Goal: Task Accomplishment & Management: Use online tool/utility

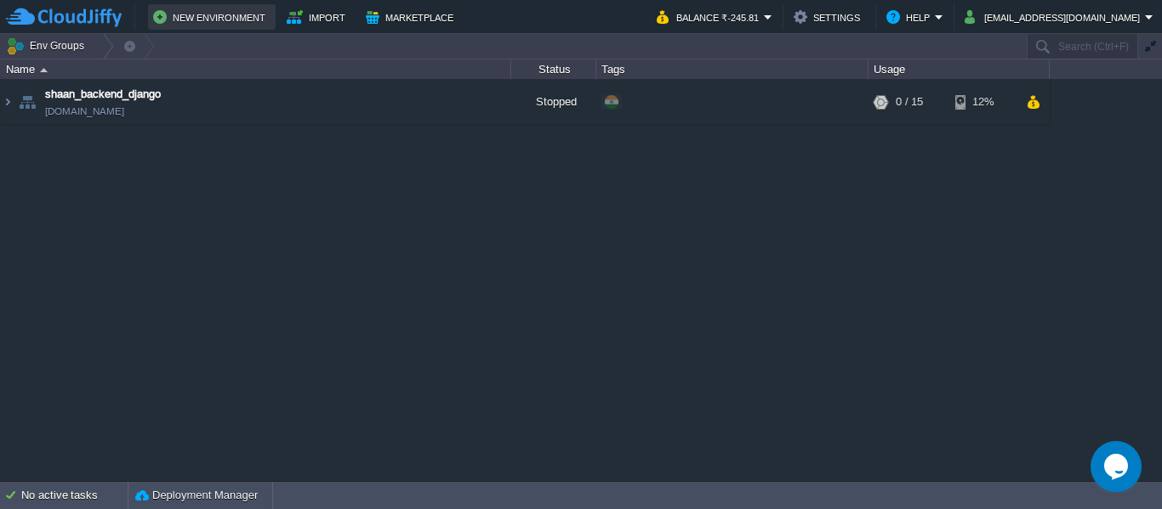
click at [185, 17] on button "New Environment" at bounding box center [211, 17] width 117 height 20
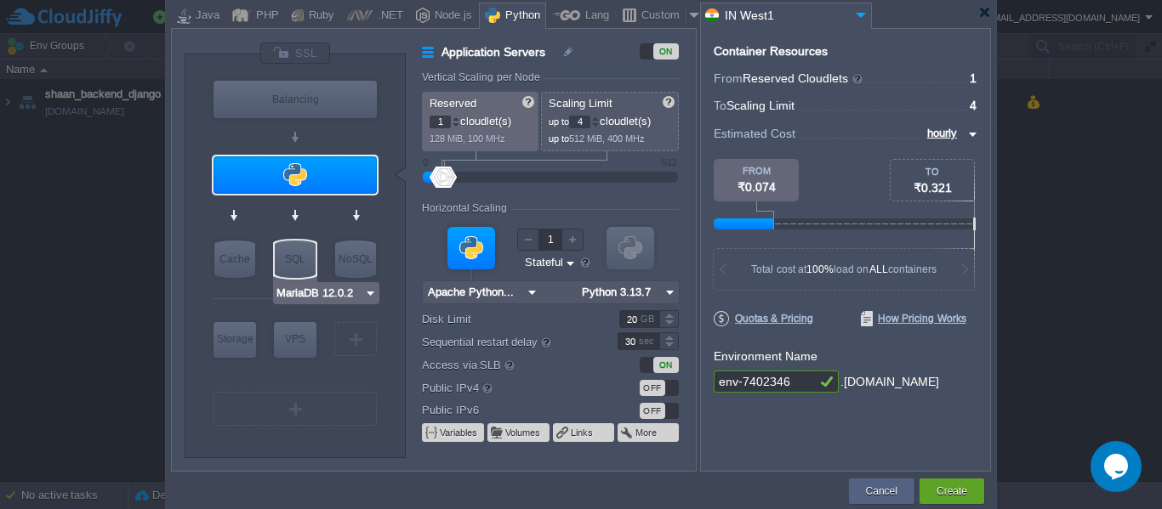
click at [285, 269] on div "SQL" at bounding box center [295, 259] width 41 height 37
type input "SQL Databases"
type input "4"
type input "6"
type input "MariaDB 12.0.2"
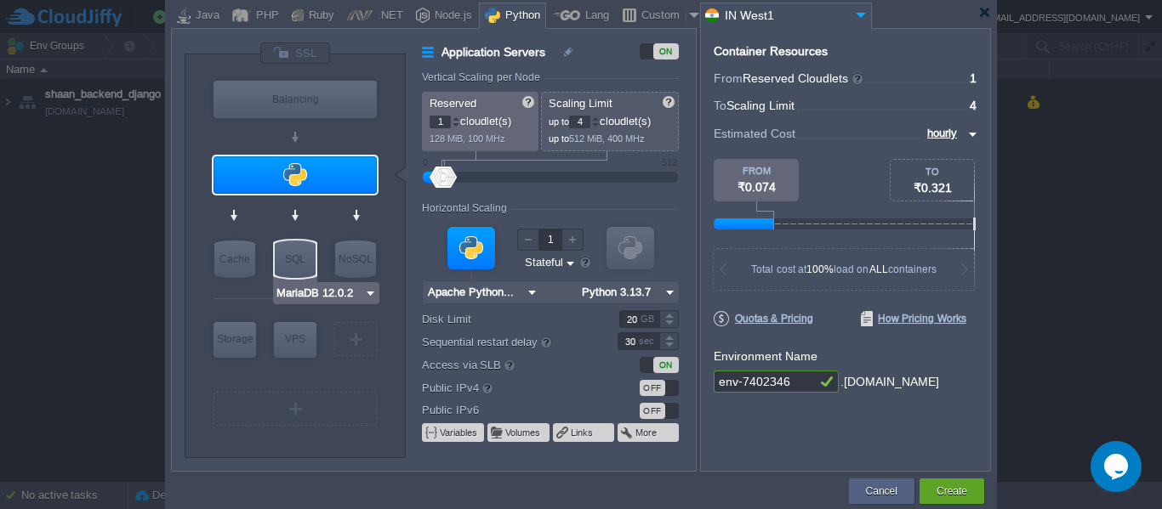
type input "12.0.2-almalin..."
type input "Stateless"
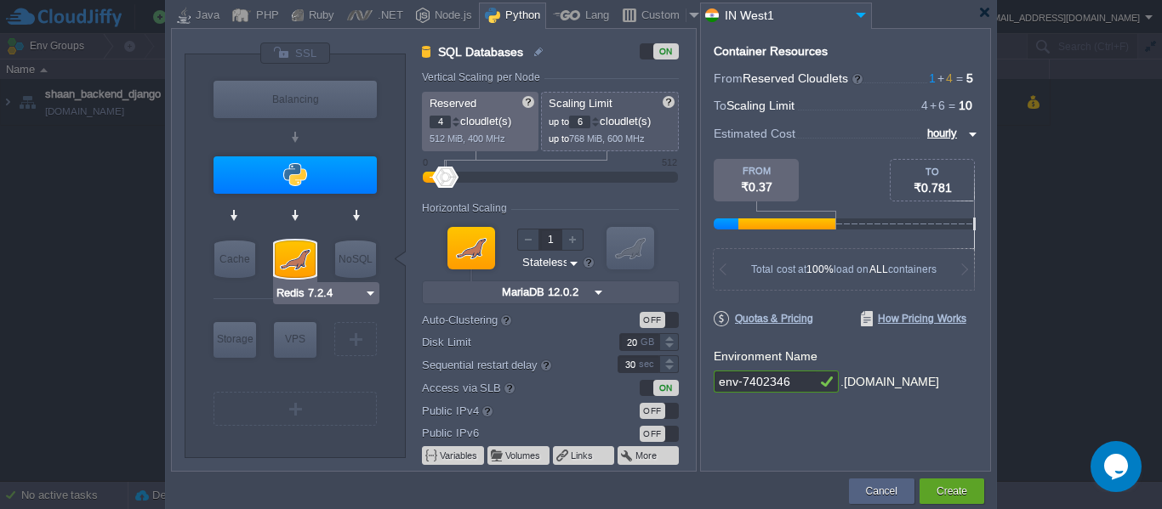
type input "Apache Python [DATE]"
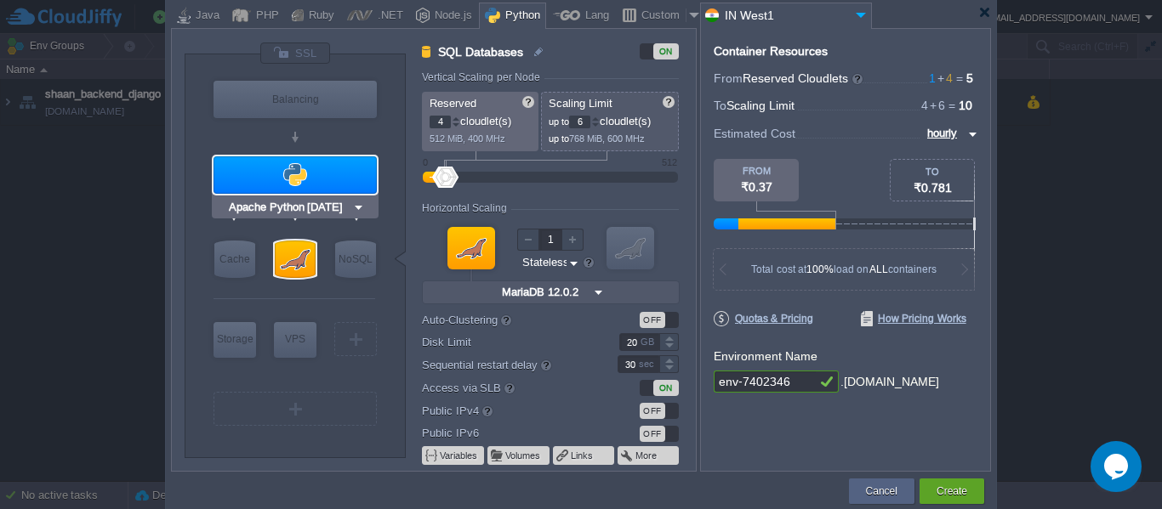
click at [319, 171] on div at bounding box center [294, 174] width 163 height 37
type input "Application Servers"
type input "1"
type input "4"
type input "Apache Python..."
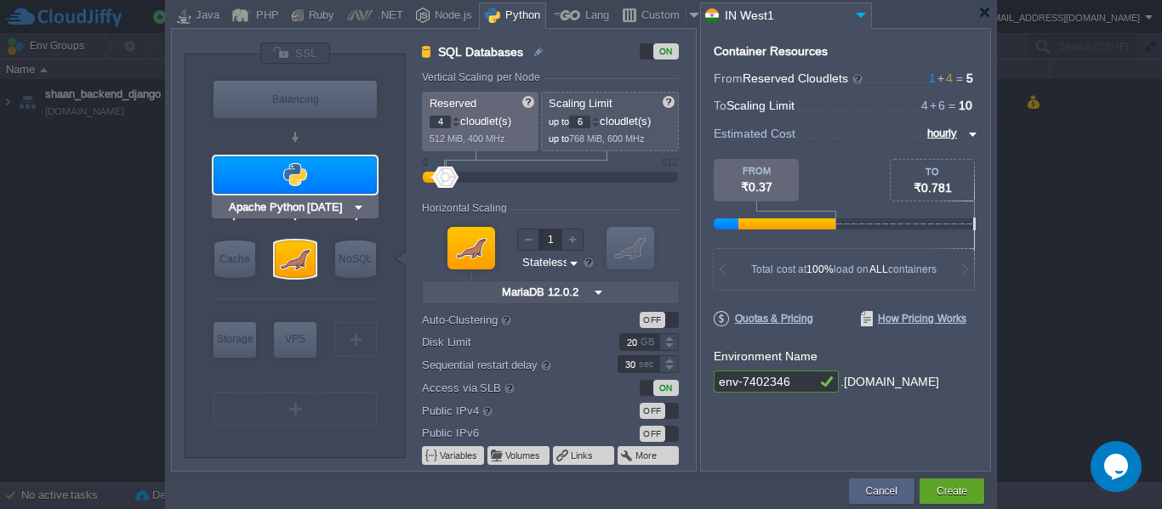
type input "Python 3.13.7"
type input "Stateful"
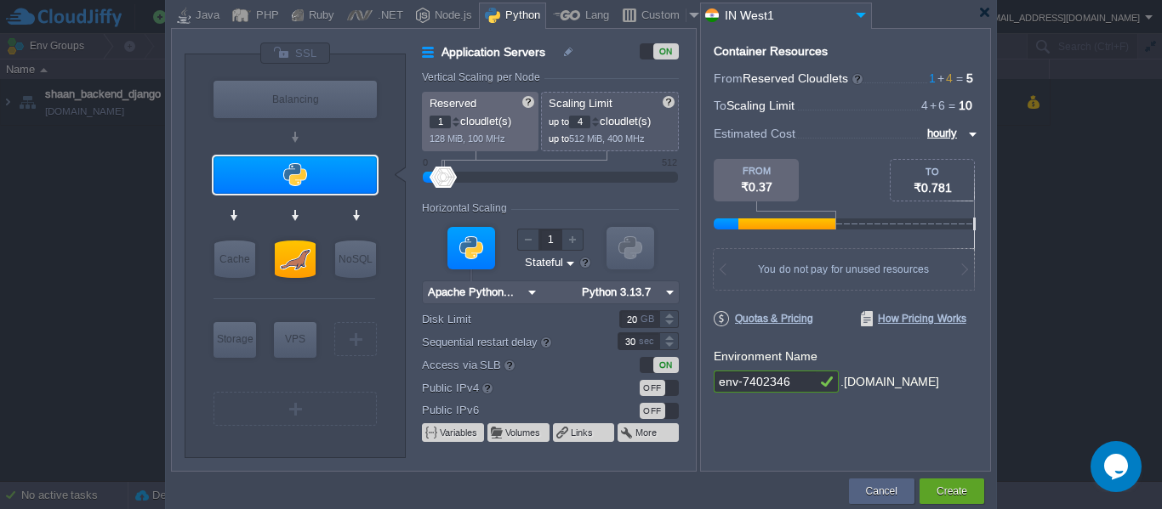
click at [464, 244] on div at bounding box center [471, 248] width 48 height 43
click at [292, 185] on div at bounding box center [294, 174] width 163 height 37
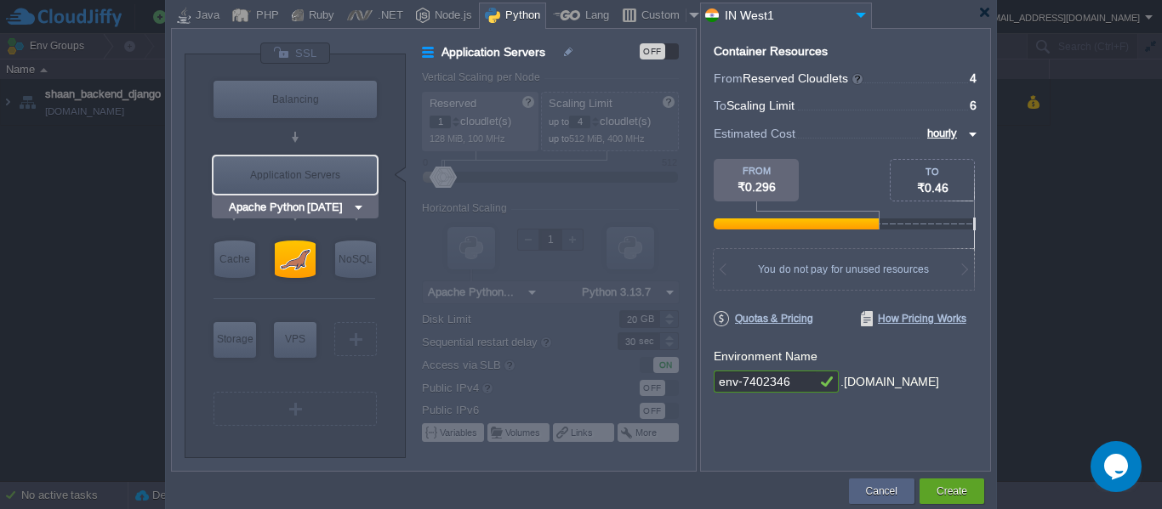
click at [355, 202] on img at bounding box center [358, 207] width 13 height 17
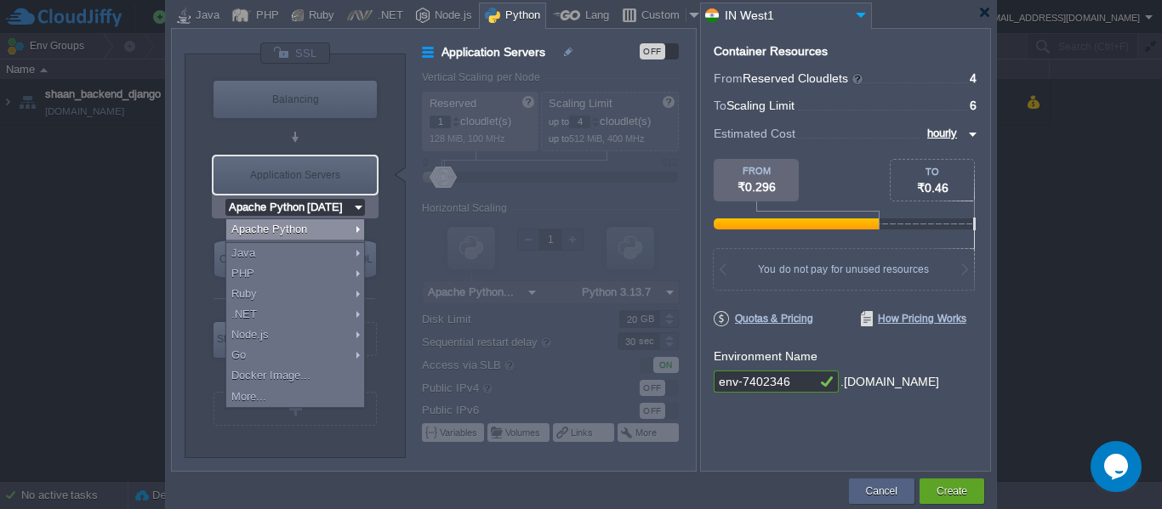
click at [355, 202] on img at bounding box center [358, 207] width 13 height 17
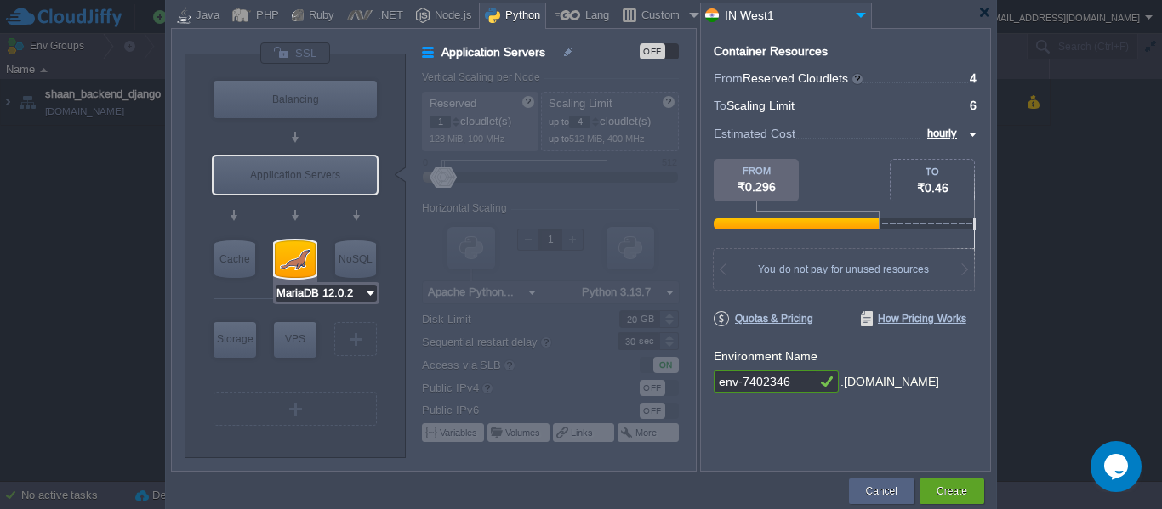
click at [310, 298] on input "MariaDB 12.0.2" at bounding box center [320, 293] width 88 height 17
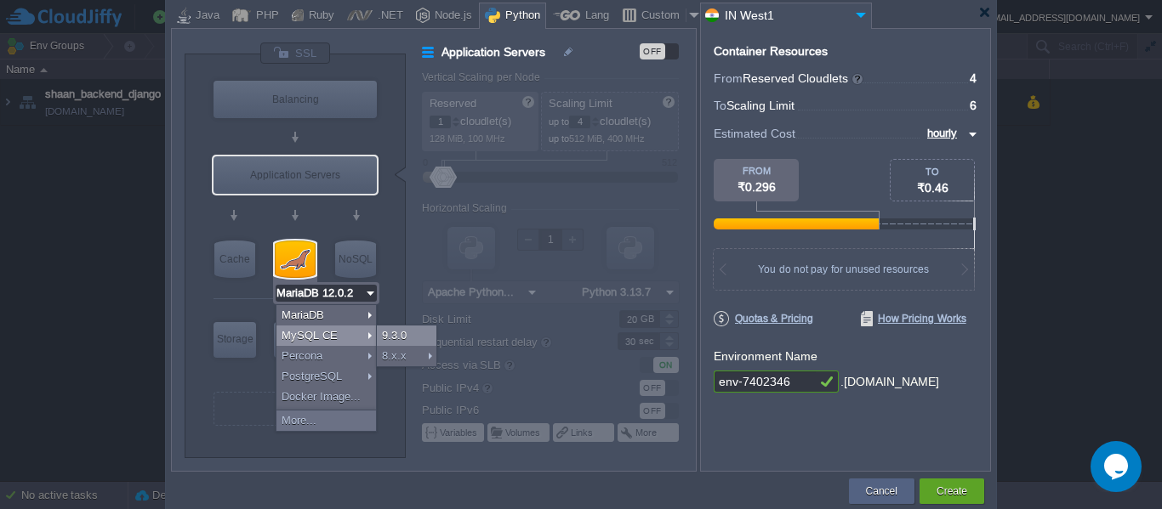
click at [391, 338] on div "9.3.0" at bounding box center [407, 336] width 60 height 20
type input "MySQL CE 9.3.0"
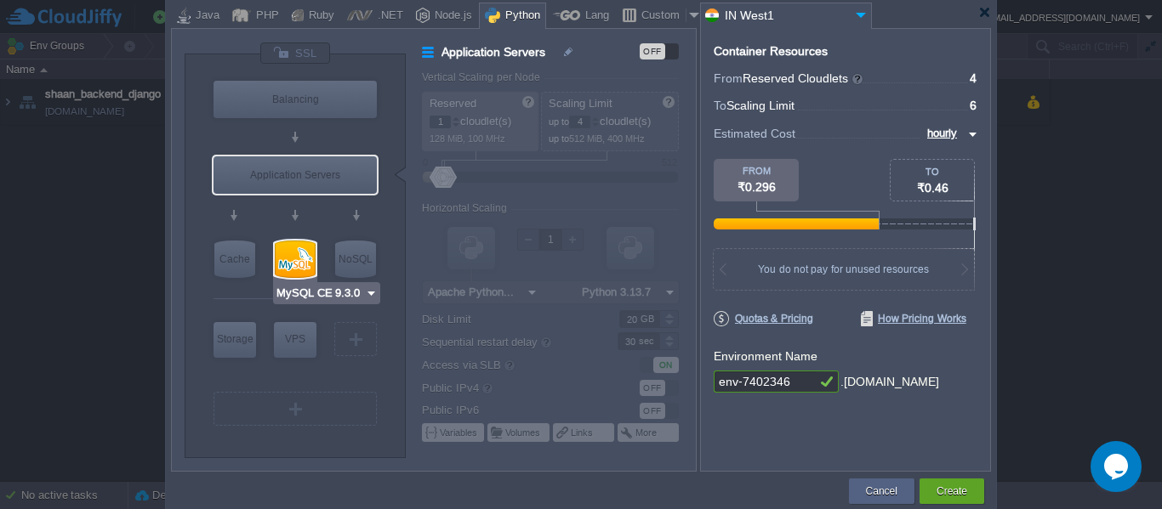
click at [288, 256] on div at bounding box center [295, 259] width 41 height 37
type input "SQL Databases"
type input "4"
type input "6"
type input "MySQL CE 9.3.0"
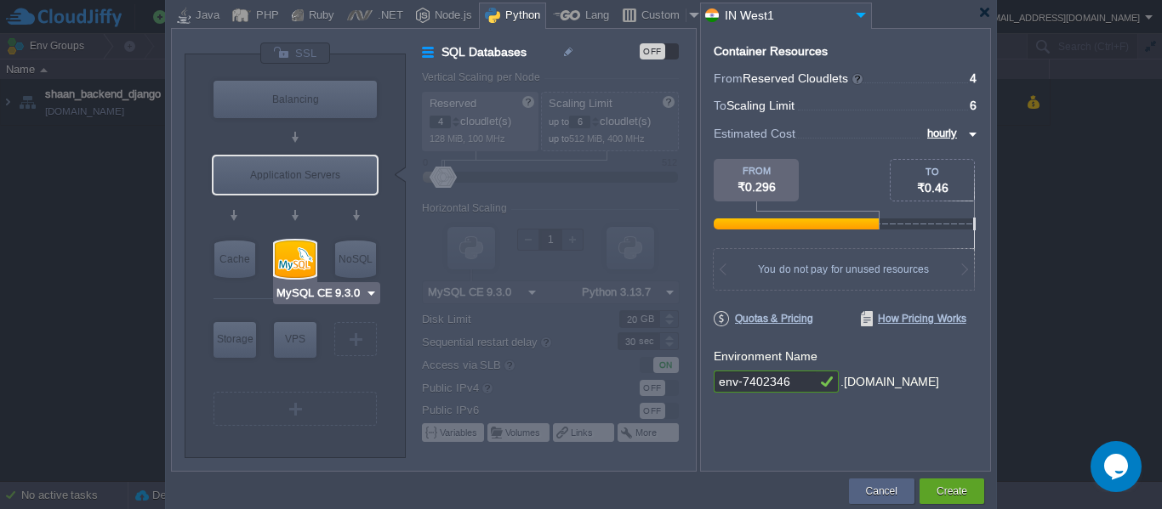
type input "9.3.0-almalinux-9"
type input "Stateless"
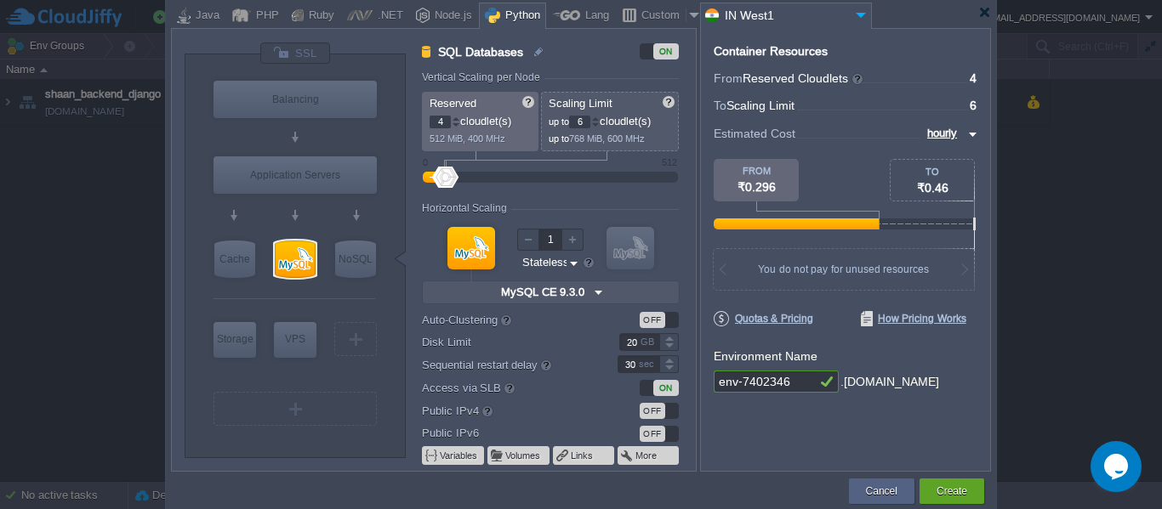
type input "MySQL CE 9.3.0"
click at [293, 249] on div at bounding box center [295, 259] width 41 height 37
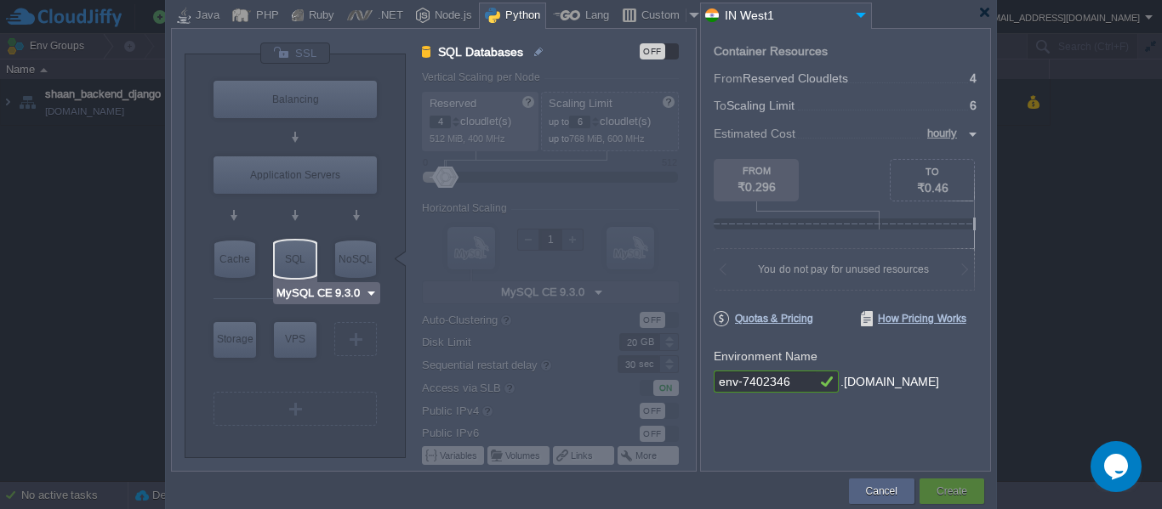
click at [298, 259] on div "SQL" at bounding box center [295, 259] width 41 height 37
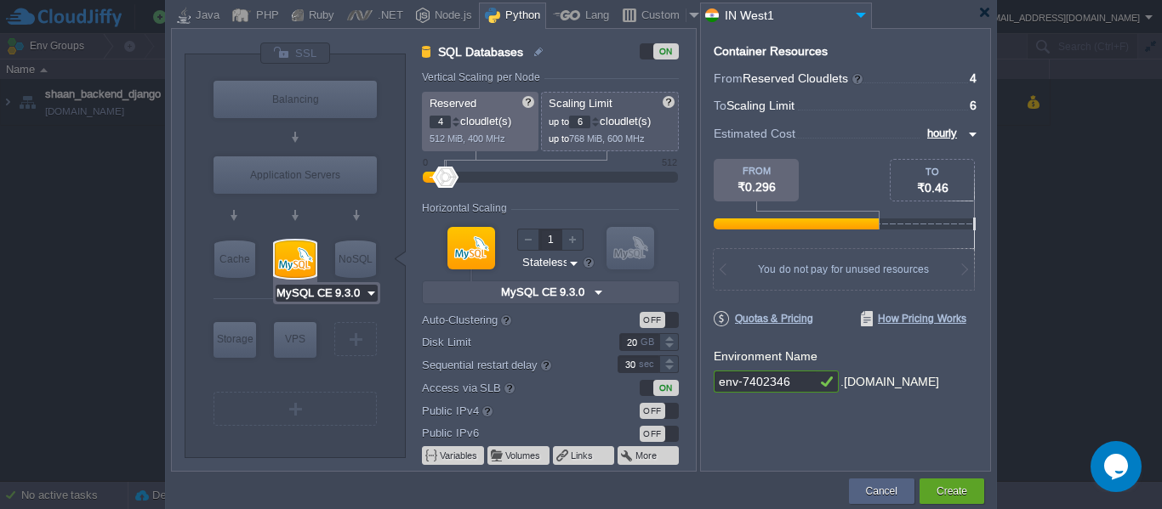
click at [319, 290] on input "MySQL CE 9.3.0" at bounding box center [320, 293] width 89 height 17
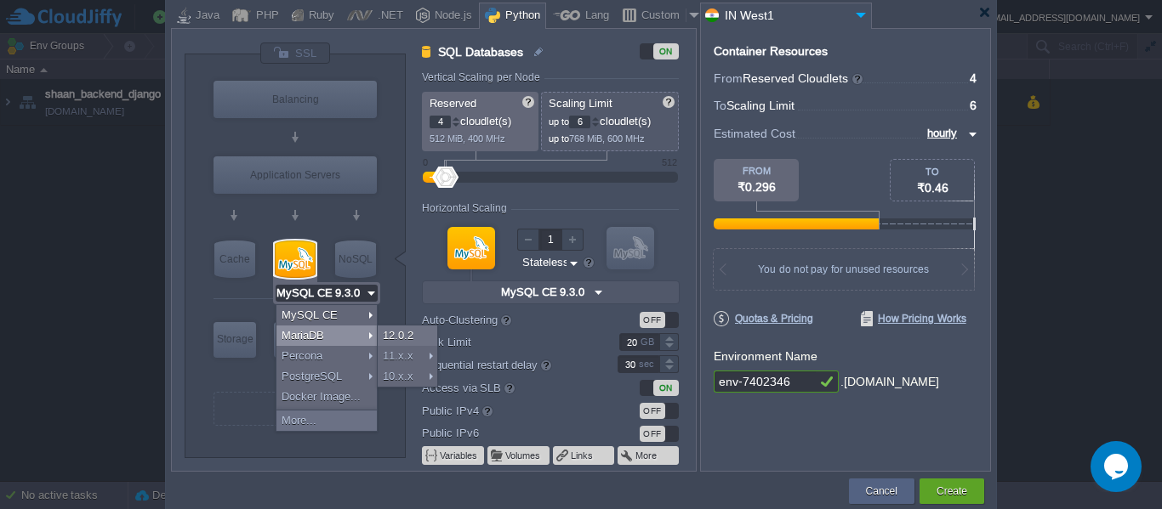
click at [309, 333] on div "MariaDB" at bounding box center [326, 336] width 100 height 20
type input "MariaDB 12.0.2"
type input "12.0.2-almalin..."
type input "AlmaLinux 9.6"
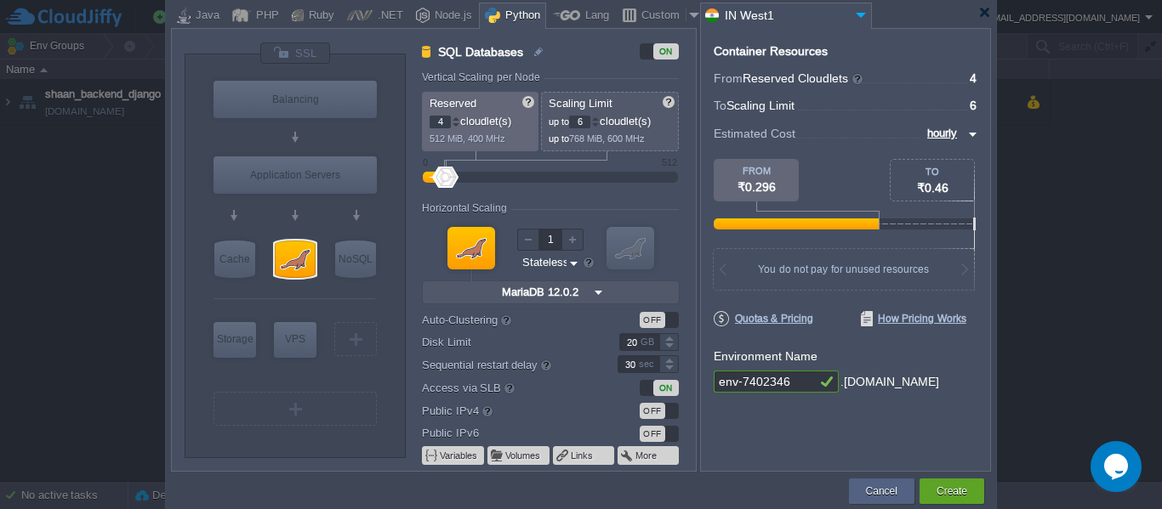
click at [462, 241] on div at bounding box center [471, 248] width 48 height 43
click at [588, 280] on div "VM VM" at bounding box center [550, 262] width 257 height 91
click at [584, 288] on input "MariaDB 12.0.2" at bounding box center [543, 292] width 93 height 22
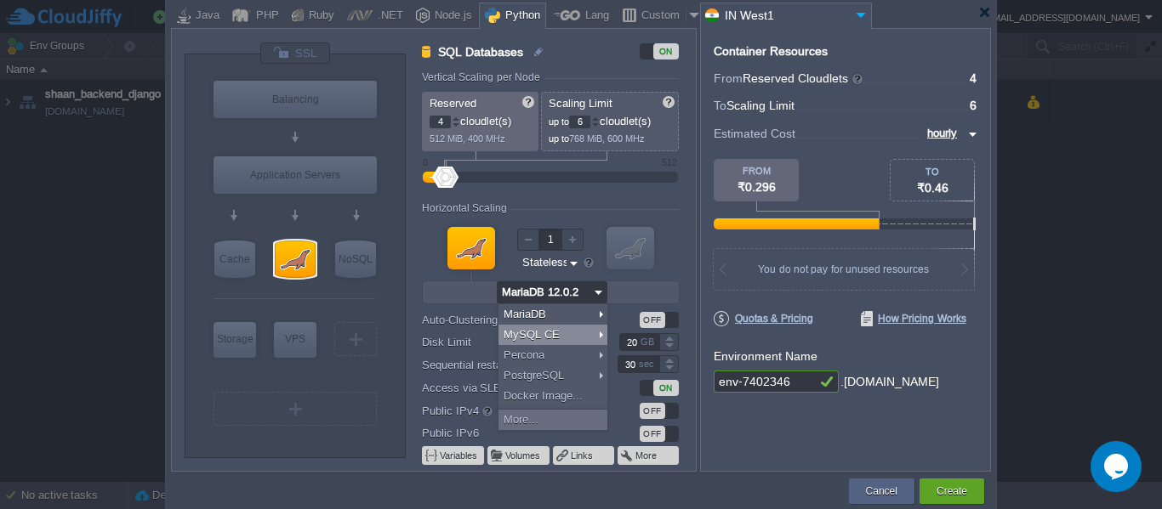
click at [551, 338] on div "MySQL CE" at bounding box center [552, 335] width 109 height 20
type input "MySQL CE 9.3.0"
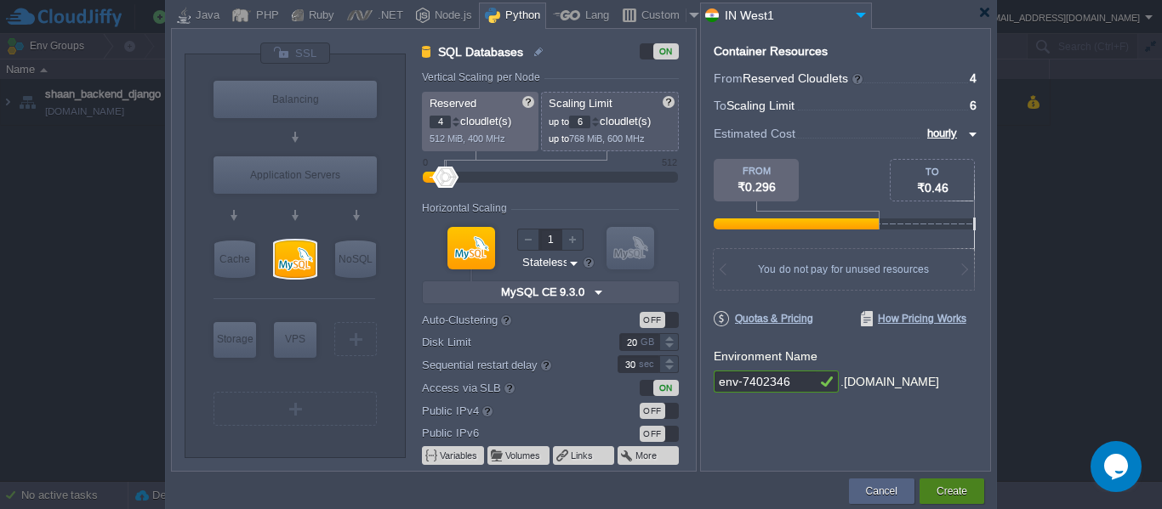
click at [952, 481] on div "Create" at bounding box center [951, 492] width 39 height 26
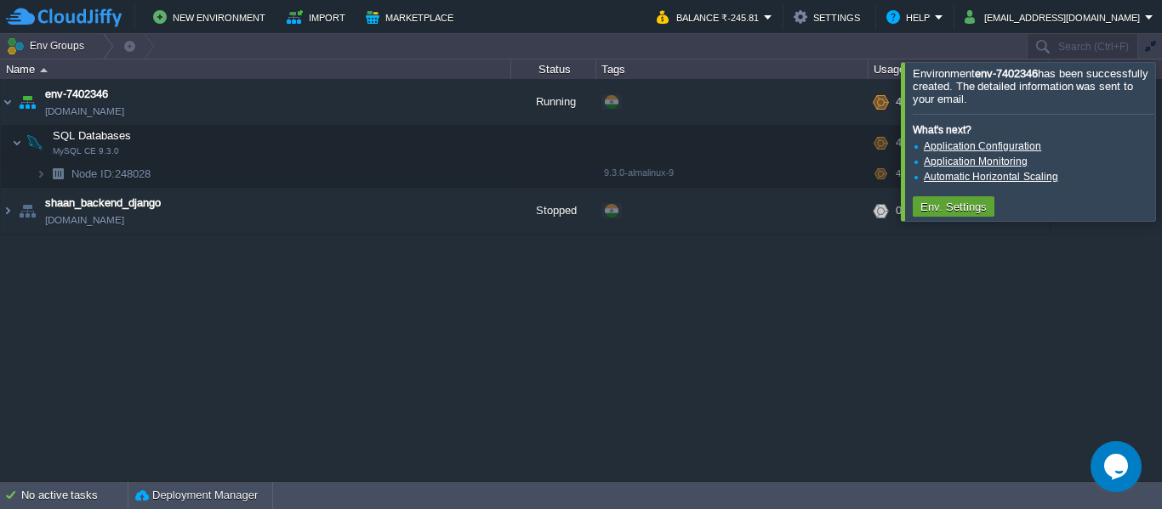
click at [480, 380] on div "env-7402346 [DOMAIN_NAME] Running + Add to Env Group RAM 65% CPU 1% 4 / 6 7% SQ…" at bounding box center [581, 279] width 1162 height 401
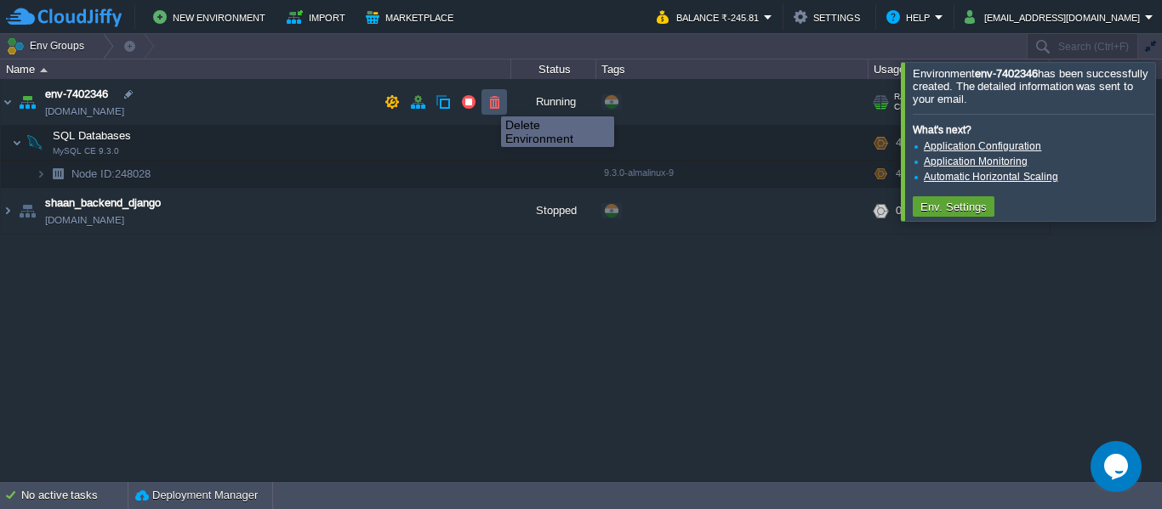
click at [488, 101] on button "button" at bounding box center [493, 101] width 15 height 15
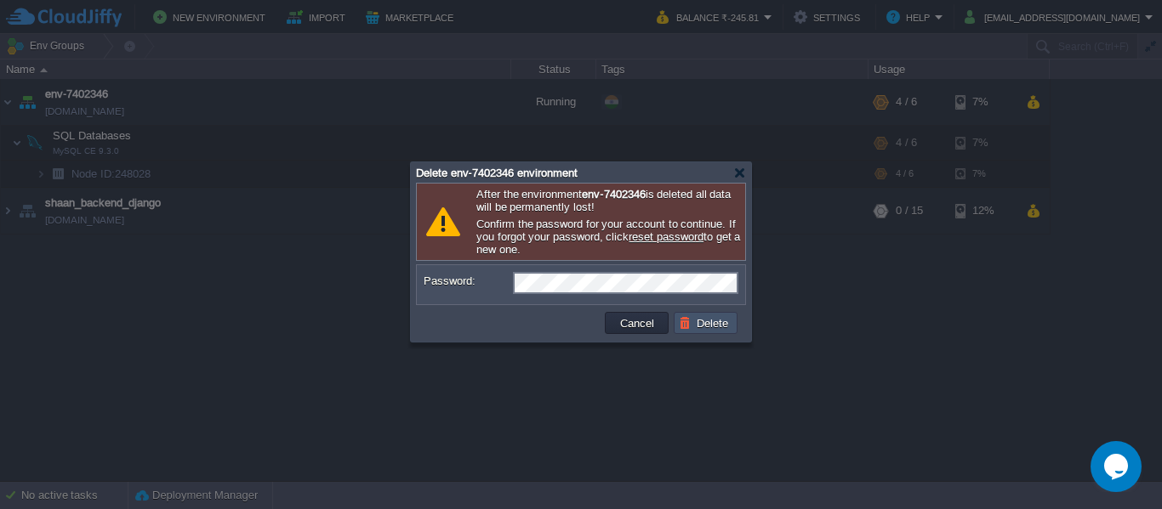
click at [700, 331] on button "Delete" at bounding box center [706, 322] width 54 height 15
